Goal: Task Accomplishment & Management: Manage account settings

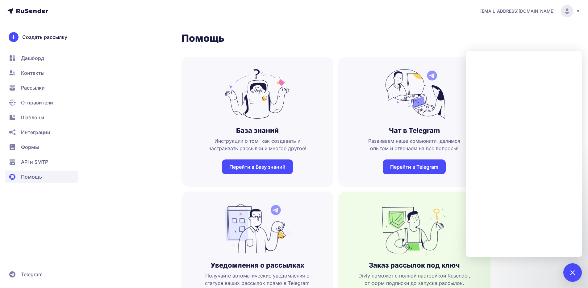
scroll to position [479, 0]
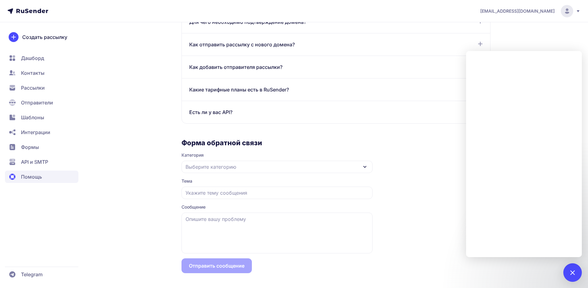
drag, startPoint x: 578, startPoint y: 276, endPoint x: 550, endPoint y: 254, distance: 35.7
click at [578, 276] on div at bounding box center [572, 272] width 19 height 19
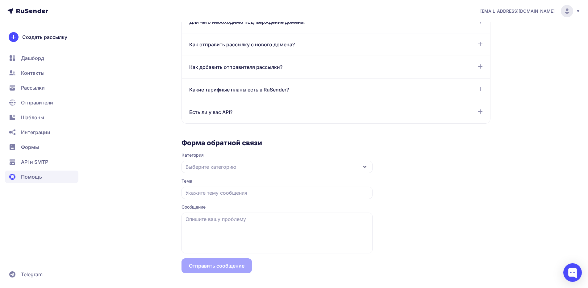
click at [30, 147] on span "Формы" at bounding box center [30, 146] width 18 height 7
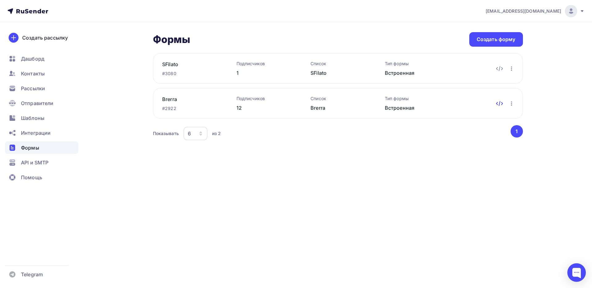
click at [502, 104] on icon at bounding box center [502, 103] width 1 height 2
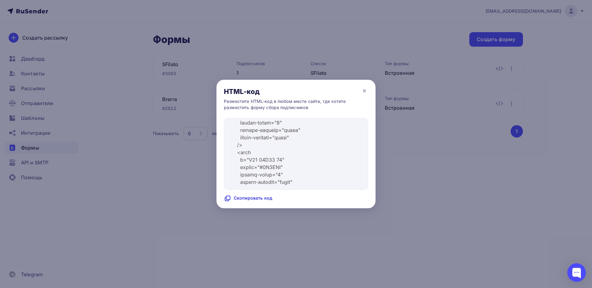
scroll to position [4177, 0]
drag, startPoint x: 228, startPoint y: 129, endPoint x: 292, endPoint y: 224, distance: 114.2
click at [292, 224] on div "HTML-код Разместите HTML-код в любом месте сайта, где хотите разместить форму с…" at bounding box center [296, 144] width 592 height 288
click at [143, 102] on div at bounding box center [296, 144] width 592 height 288
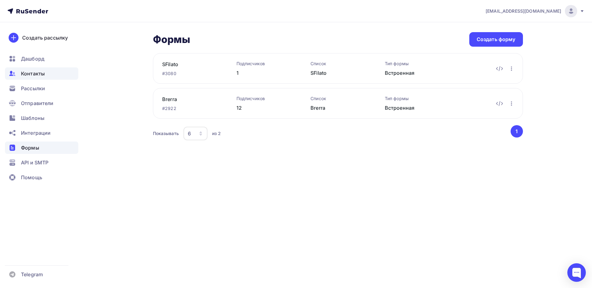
click at [39, 74] on span "Контакты" at bounding box center [33, 73] width 24 height 7
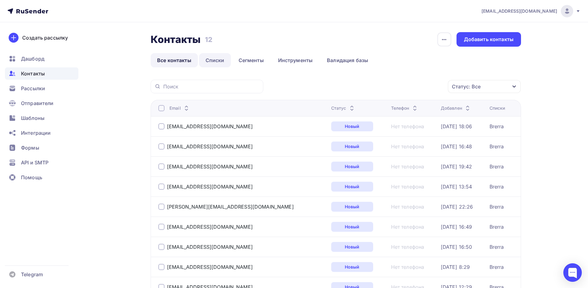
click at [212, 61] on link "Списки" at bounding box center [215, 60] width 32 height 14
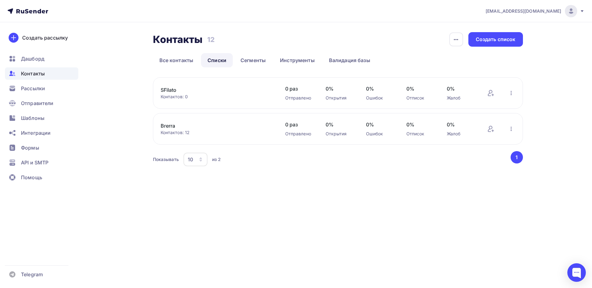
click at [193, 157] on div "10" at bounding box center [190, 158] width 5 height 7
click at [166, 215] on div "simvolick@gmail.com Аккаунт Тарифы Выйти Создать рассылку Дашборд Контакты Расс…" at bounding box center [296, 144] width 592 height 288
click at [36, 178] on span "Помощь" at bounding box center [31, 176] width 21 height 7
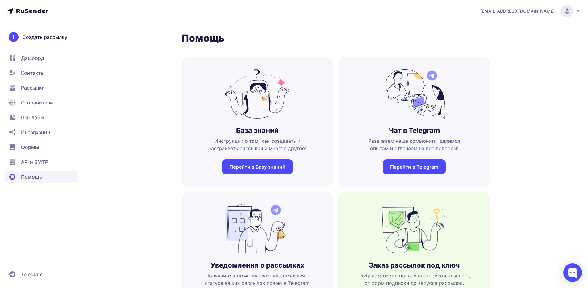
click at [32, 59] on span "Дашборд" at bounding box center [32, 57] width 23 height 7
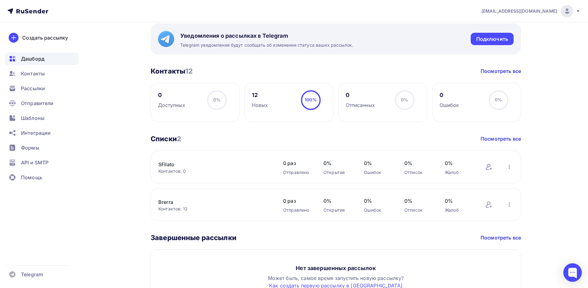
scroll to position [109, 0]
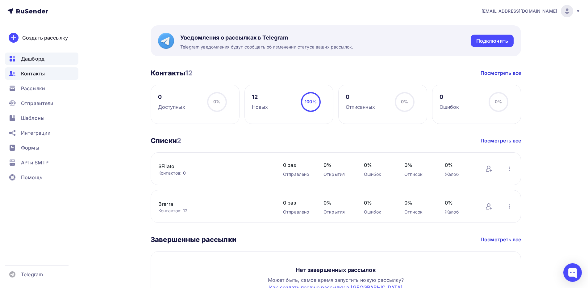
click at [44, 72] on span "Контакты" at bounding box center [33, 73] width 24 height 7
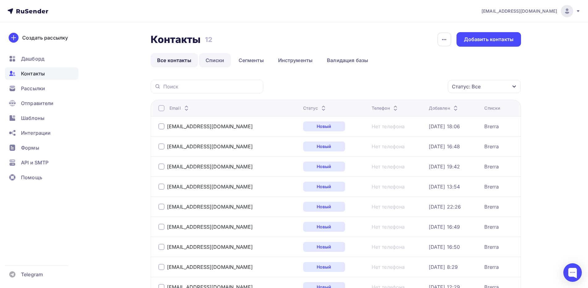
click at [210, 63] on link "Списки" at bounding box center [215, 60] width 32 height 14
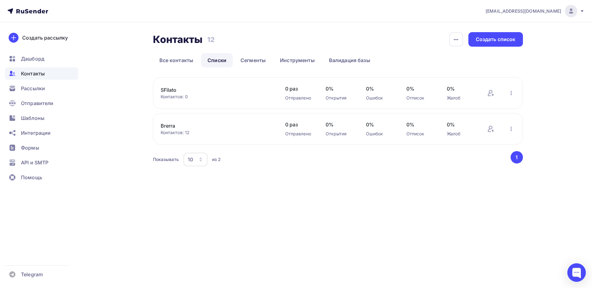
click at [172, 89] on link "SFilato" at bounding box center [213, 89] width 105 height 7
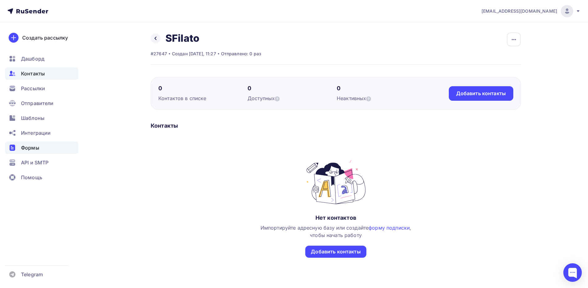
click at [29, 144] on span "Формы" at bounding box center [30, 147] width 18 height 7
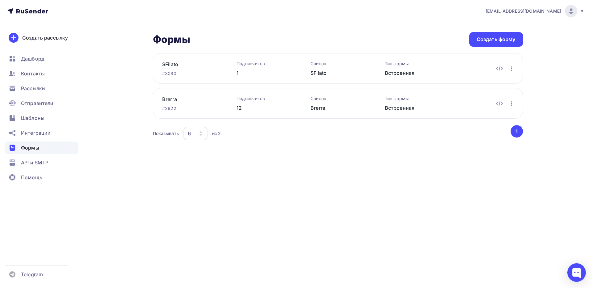
click at [468, 66] on div "Редактировать Переименовать Удалить Редактировать Переименовать Удалить" at bounding box center [486, 68] width 59 height 16
click at [181, 65] on link "SFilato" at bounding box center [189, 63] width 55 height 7
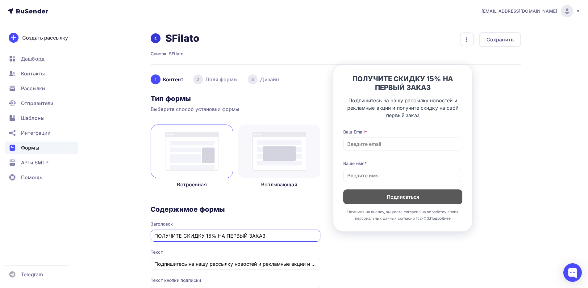
click at [157, 42] on div at bounding box center [156, 38] width 10 height 10
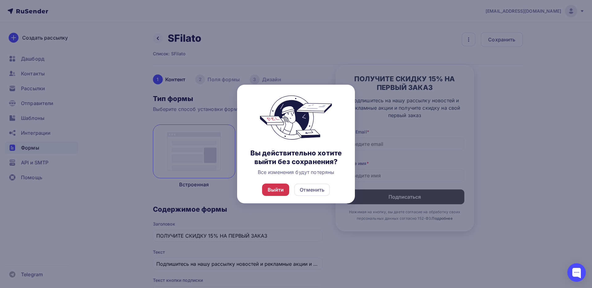
click at [277, 191] on div "Выйти" at bounding box center [276, 189] width 16 height 7
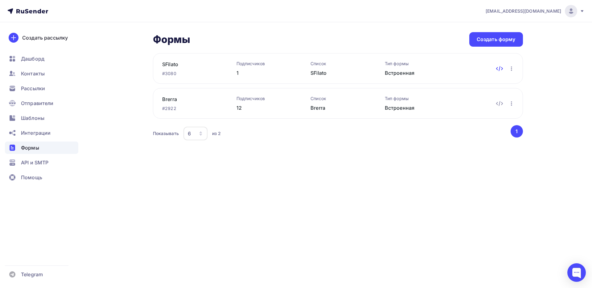
click at [503, 68] on icon at bounding box center [502, 68] width 1 height 2
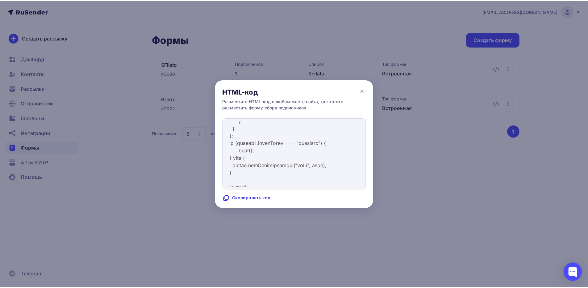
scroll to position [3363, 0]
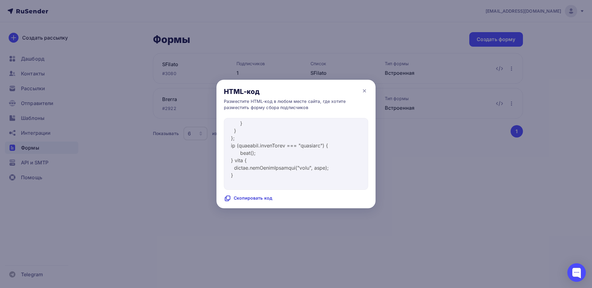
click at [414, 148] on div at bounding box center [296, 144] width 592 height 288
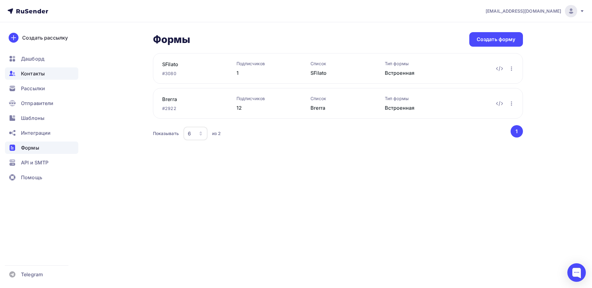
click at [32, 74] on span "Контакты" at bounding box center [33, 73] width 24 height 7
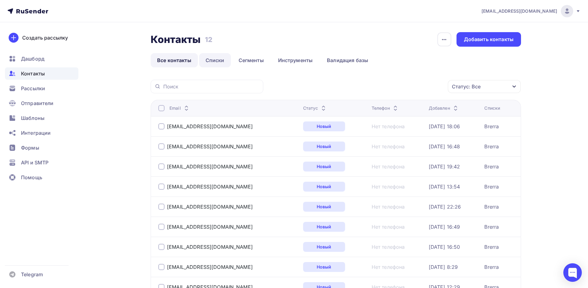
click at [214, 58] on link "Списки" at bounding box center [215, 60] width 32 height 14
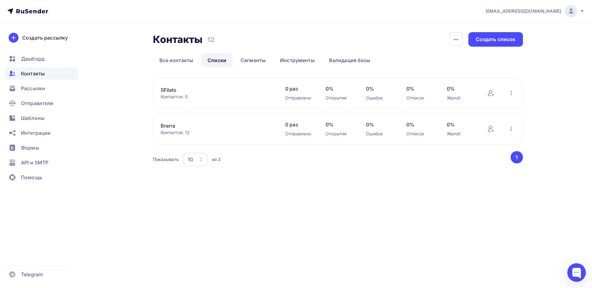
click at [203, 93] on link "SFilato" at bounding box center [213, 89] width 105 height 7
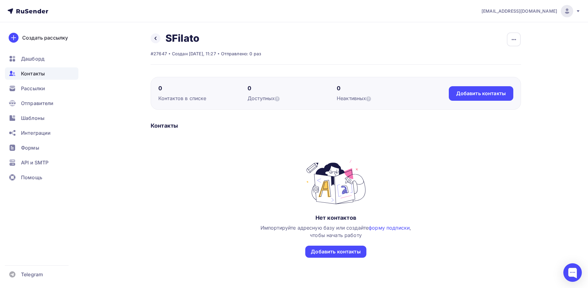
click at [36, 73] on span "Контакты" at bounding box center [33, 73] width 24 height 7
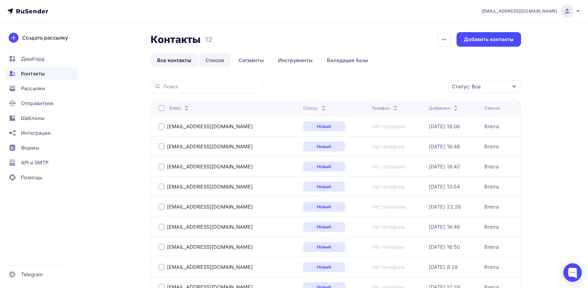
click at [216, 58] on link "Списки" at bounding box center [215, 60] width 32 height 14
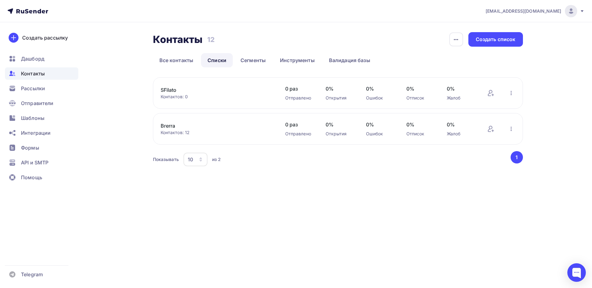
click at [197, 93] on link "SFilato" at bounding box center [213, 89] width 105 height 7
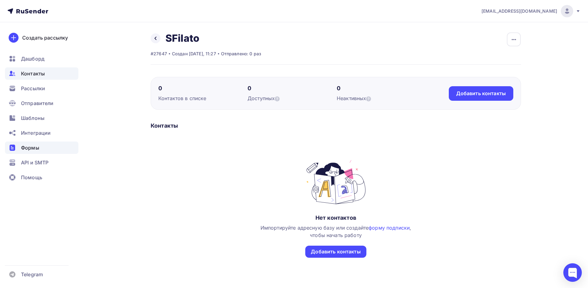
click at [31, 149] on span "Формы" at bounding box center [30, 147] width 18 height 7
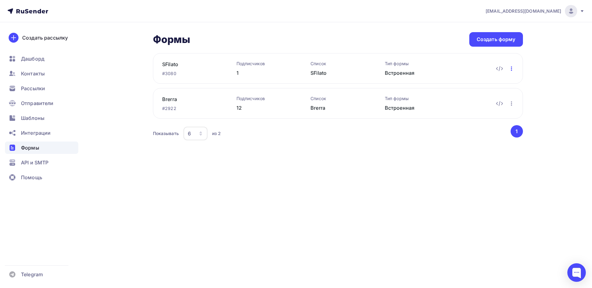
click at [513, 68] on icon "button" at bounding box center [511, 68] width 7 height 7
drag, startPoint x: 435, startPoint y: 166, endPoint x: 337, endPoint y: 102, distance: 117.0
click at [435, 165] on div "Формы Формы Создать форму SFilato #3080 Подписчиков 1 Список SFilato Тип формы …" at bounding box center [297, 94] width 506 height 144
click at [238, 72] on div "1" at bounding box center [264, 72] width 55 height 7
click at [48, 73] on div "Контакты" at bounding box center [41, 73] width 73 height 12
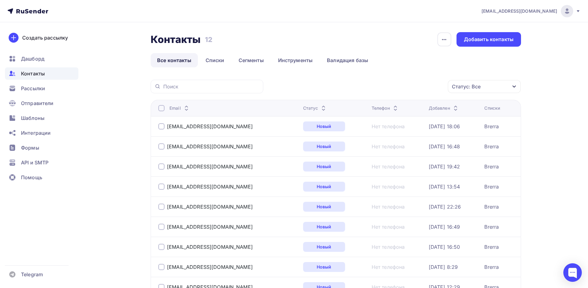
click at [27, 73] on span "Контакты" at bounding box center [33, 73] width 24 height 7
click at [171, 65] on link "Все контакты" at bounding box center [174, 60] width 47 height 14
